Goal: Task Accomplishment & Management: Use online tool/utility

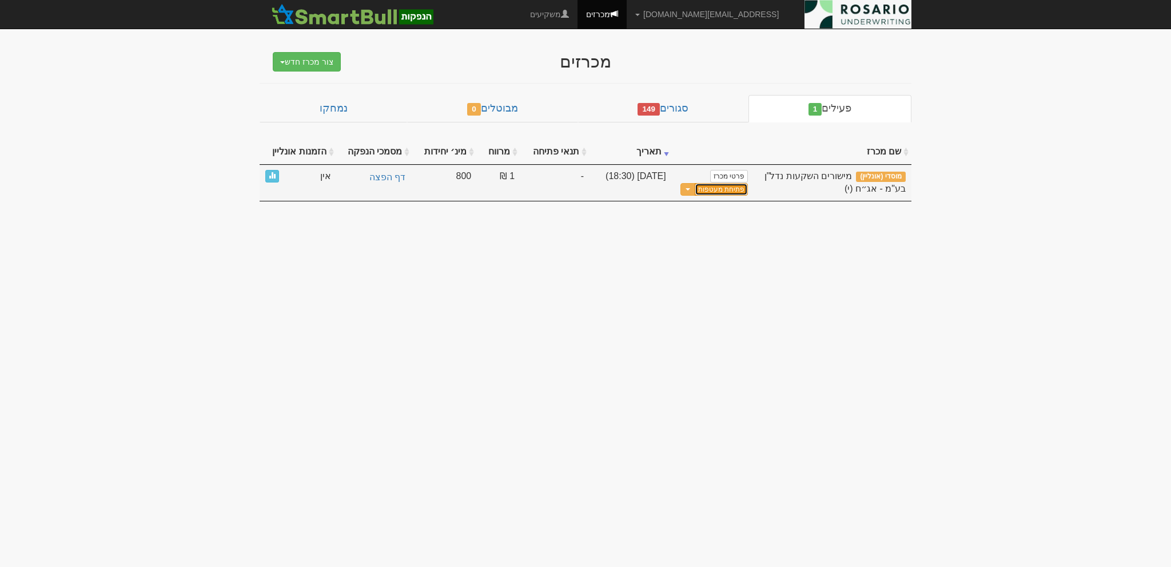
click at [723, 188] on button "פתיחת מעטפות" at bounding box center [721, 189] width 53 height 13
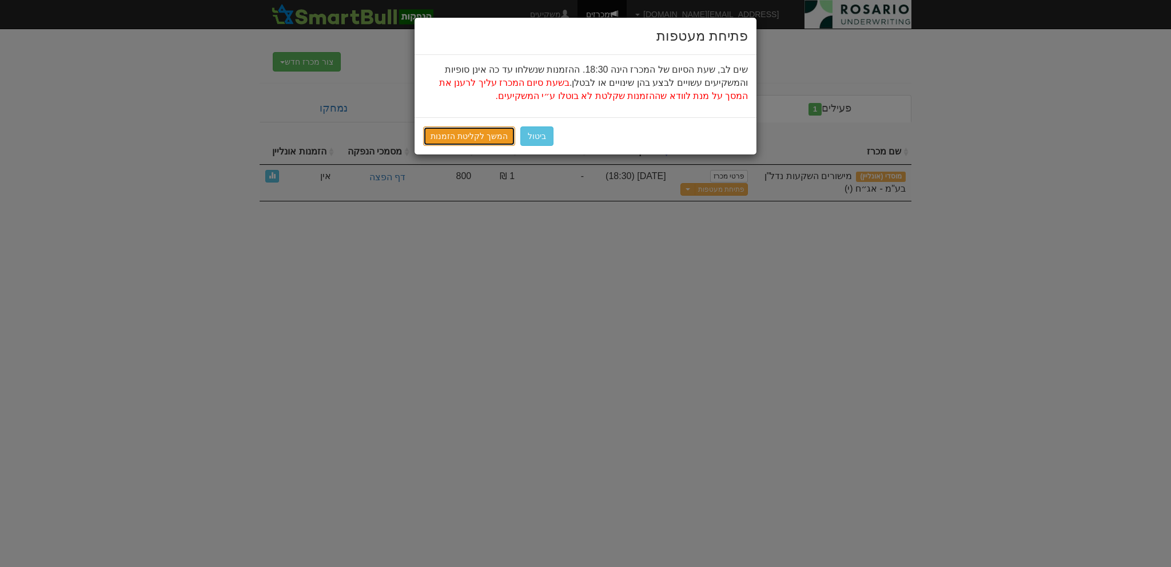
click at [480, 139] on link "המשך לקליטת הזמנות" at bounding box center [469, 135] width 92 height 19
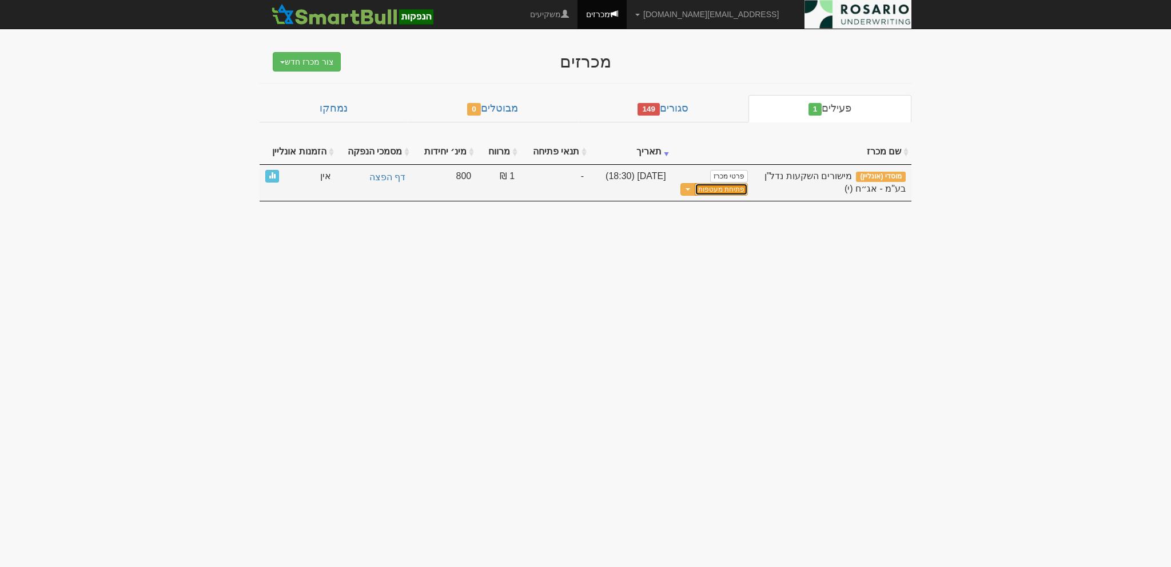
click at [718, 185] on button "פתיחת מעטפות" at bounding box center [721, 189] width 53 height 13
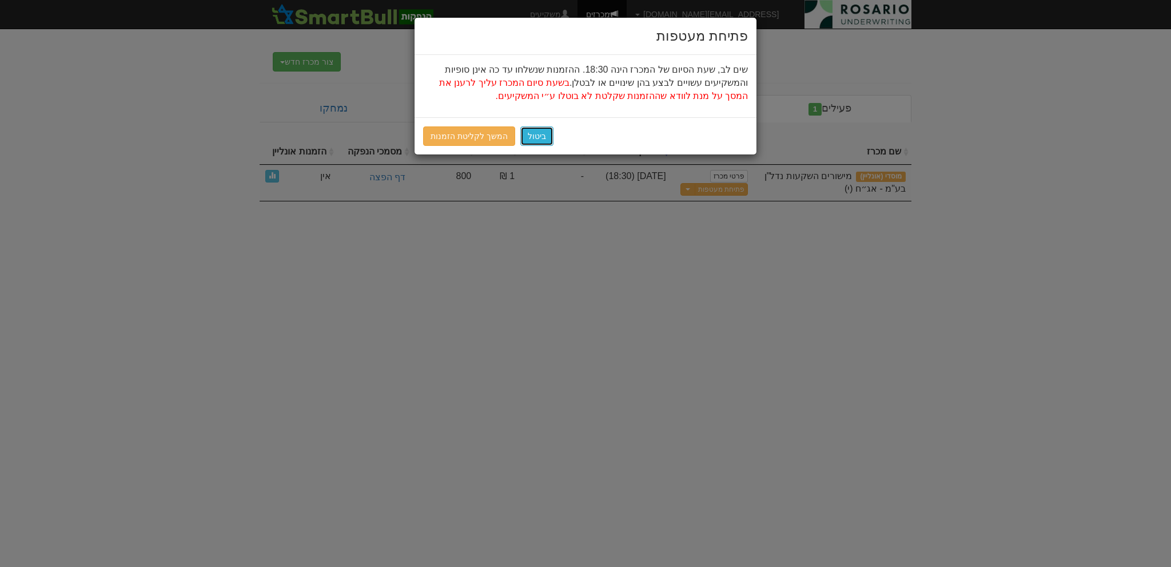
click at [536, 134] on button "ביטול" at bounding box center [536, 135] width 33 height 19
